Goal: Register for event/course

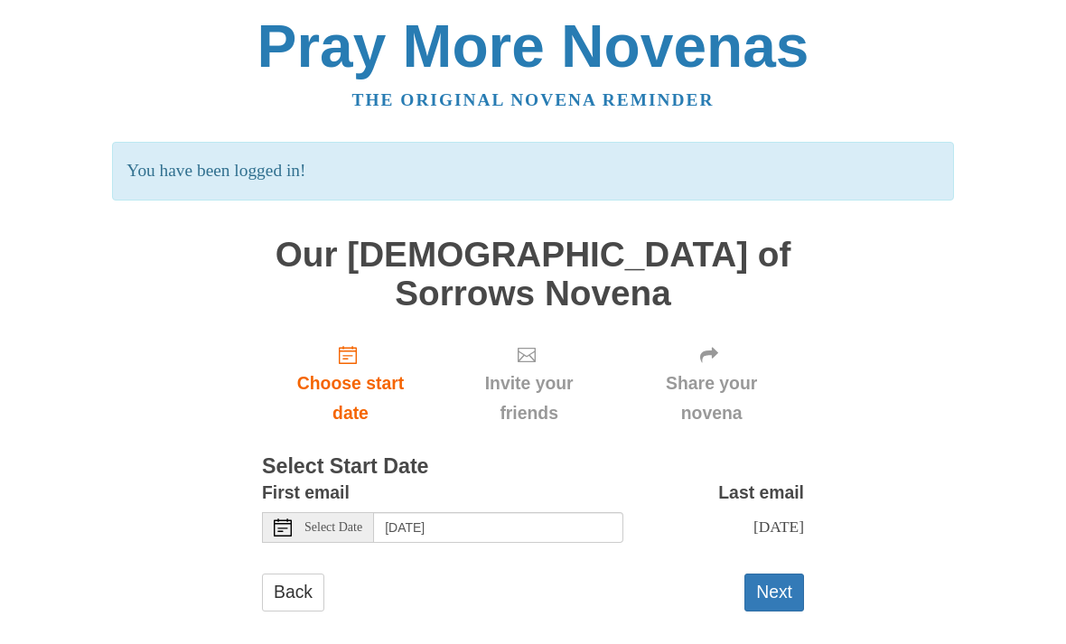
click at [770, 574] on button "Next" at bounding box center [774, 592] width 60 height 37
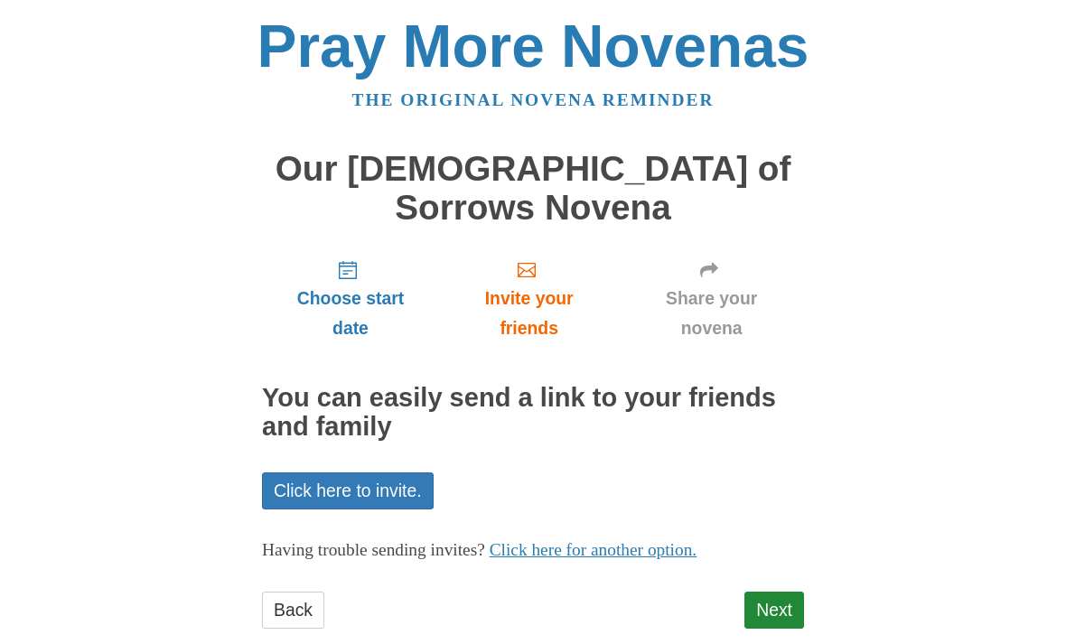
click at [358, 284] on span "Choose start date" at bounding box center [350, 314] width 141 height 60
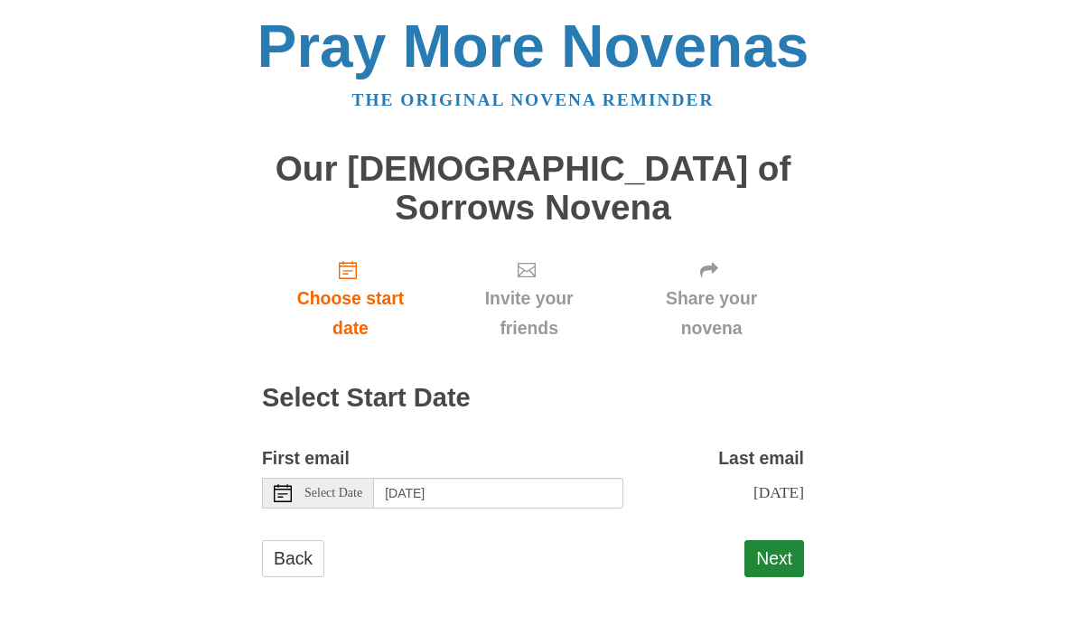
click at [767, 540] on button "Next" at bounding box center [774, 558] width 60 height 37
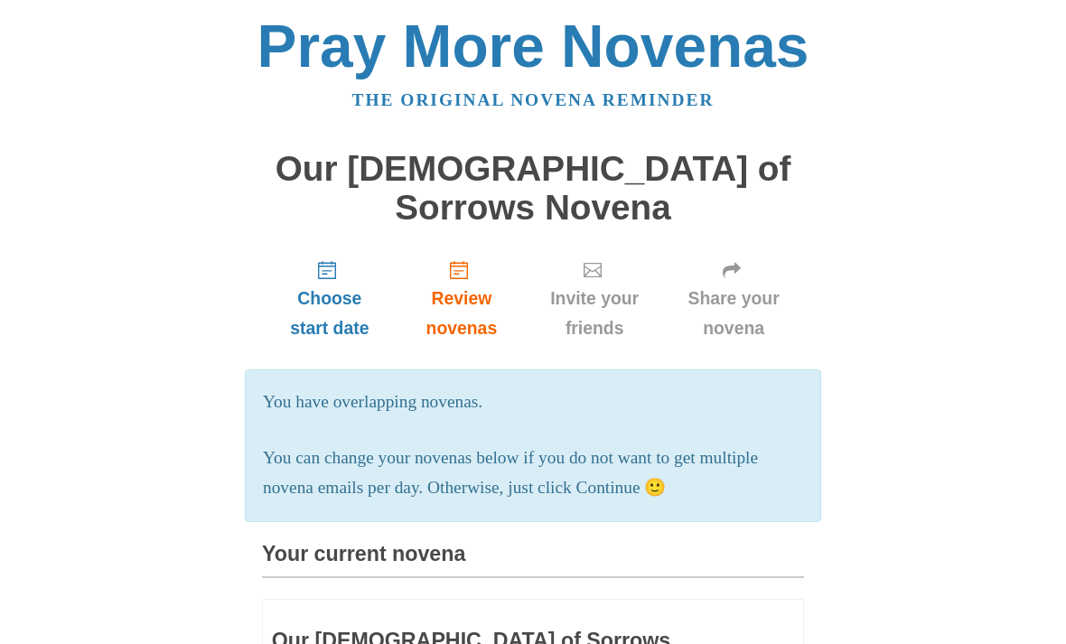
click at [335, 284] on span "Choose start date" at bounding box center [329, 314] width 99 height 60
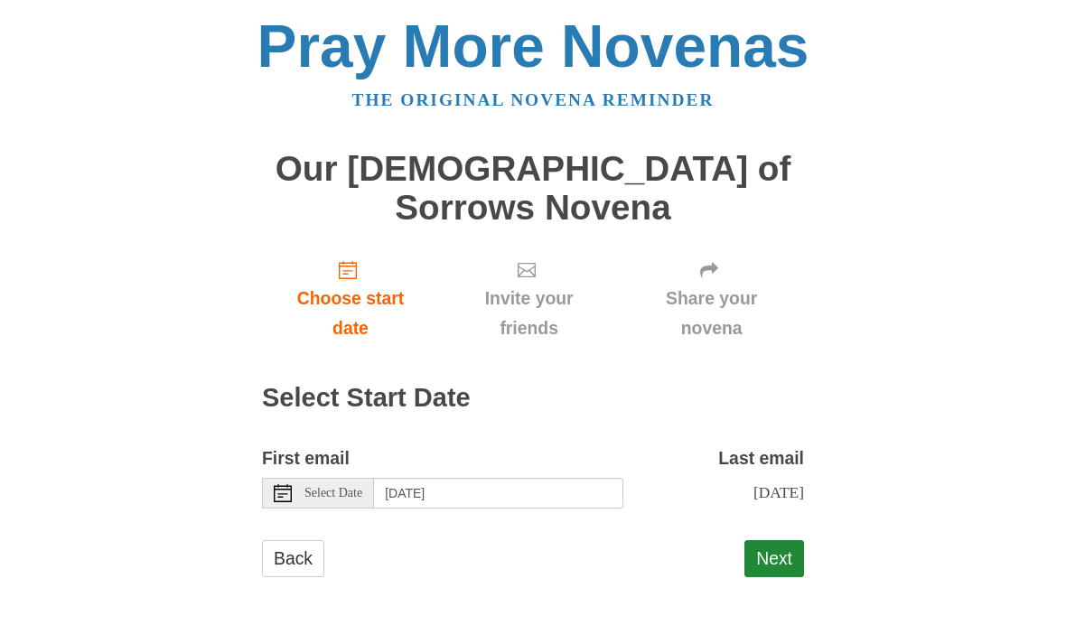
click at [321, 487] on span "Select Date" at bounding box center [333, 493] width 58 height 13
click at [768, 540] on button "Next" at bounding box center [774, 558] width 60 height 37
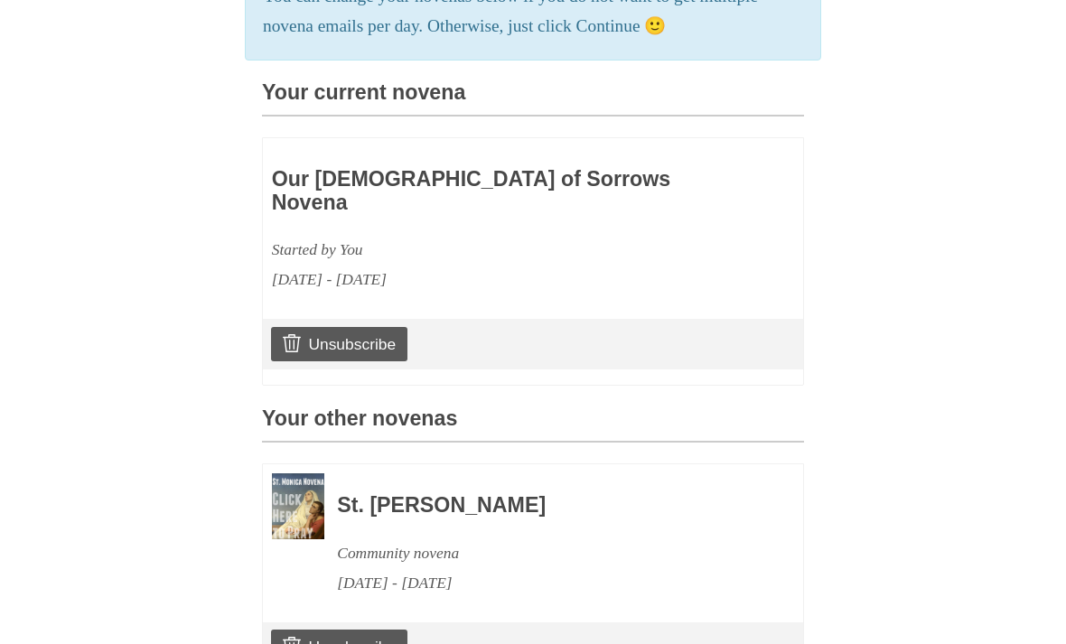
scroll to position [481, 0]
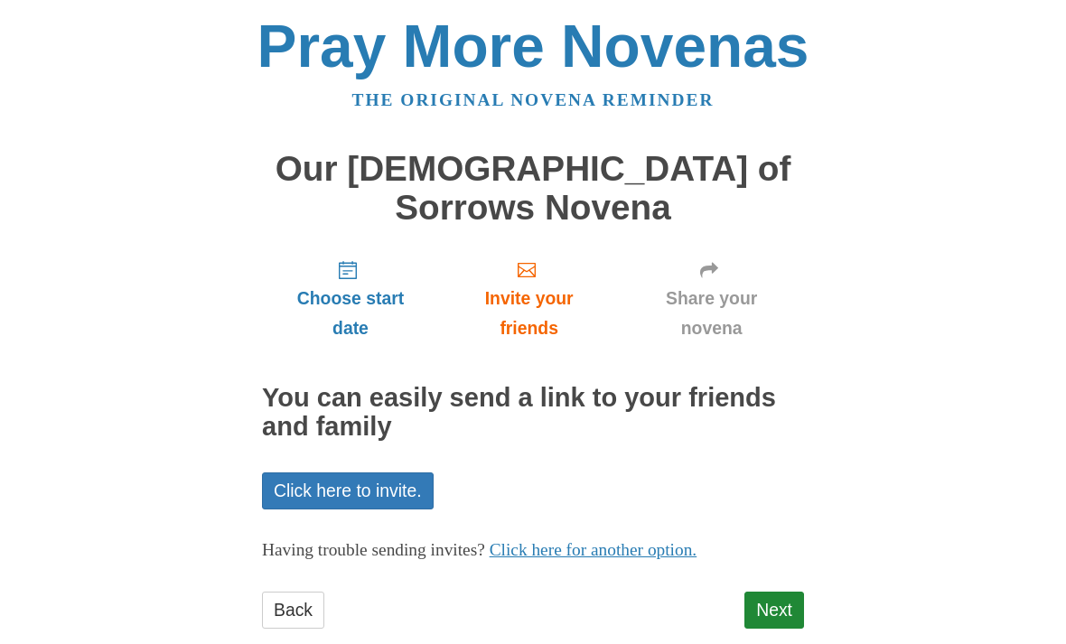
click at [773, 592] on link "Next" at bounding box center [774, 610] width 60 height 37
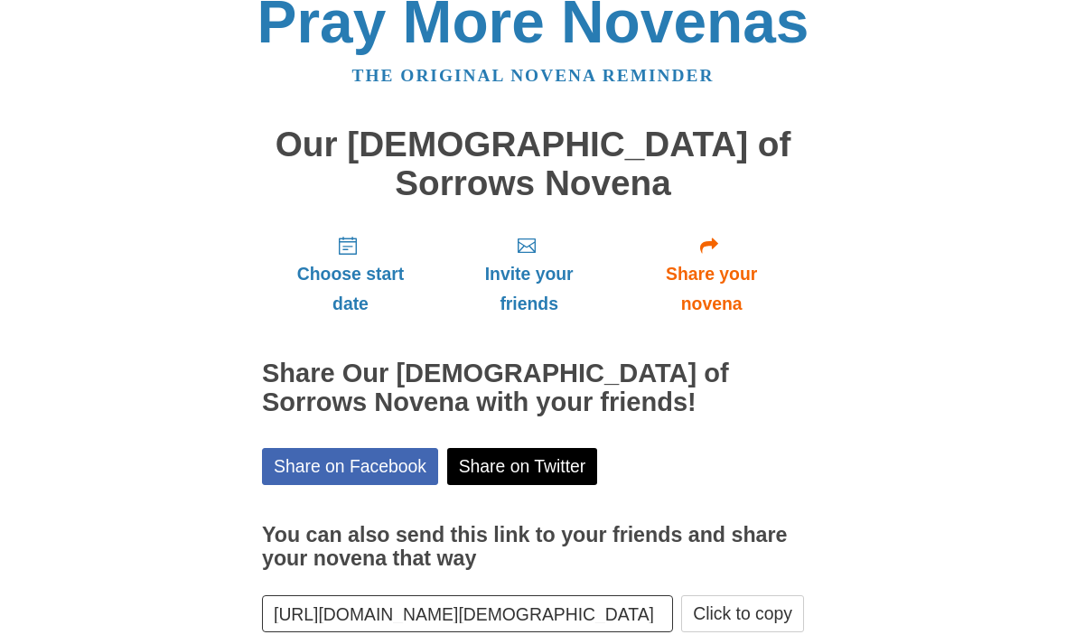
scroll to position [16, 0]
